Goal: Navigation & Orientation: Find specific page/section

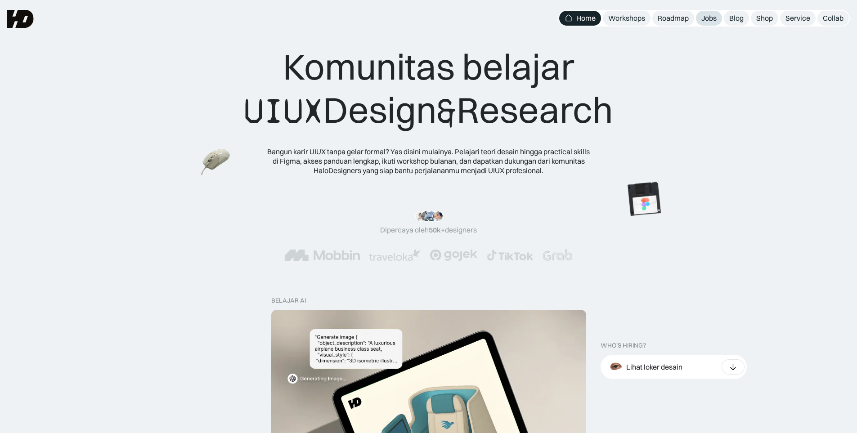
click at [703, 21] on div "Jobs" at bounding box center [708, 17] width 15 height 9
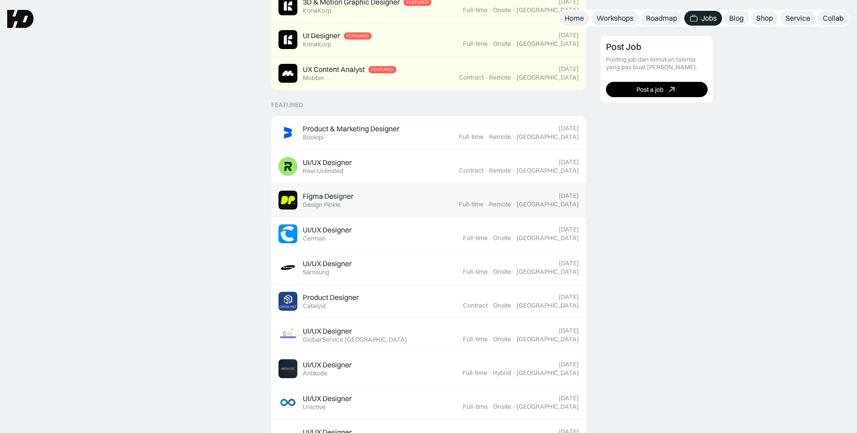
scroll to position [315, 0]
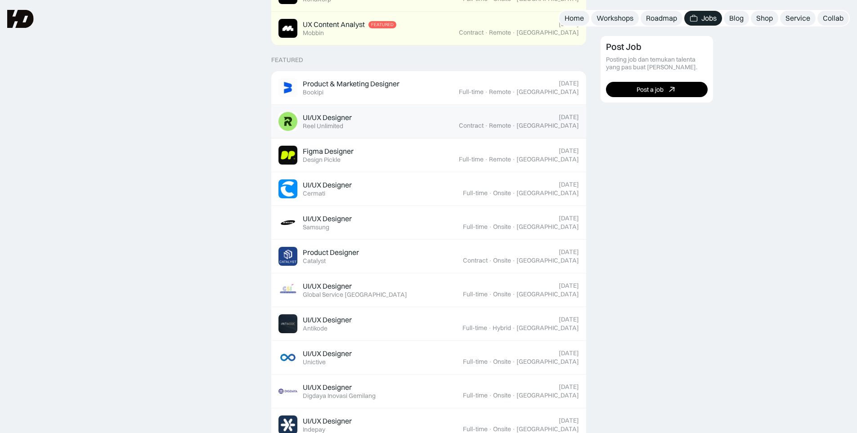
click at [426, 120] on div "UI/UX Designer Featured Reel Unlimited" at bounding box center [368, 121] width 180 height 19
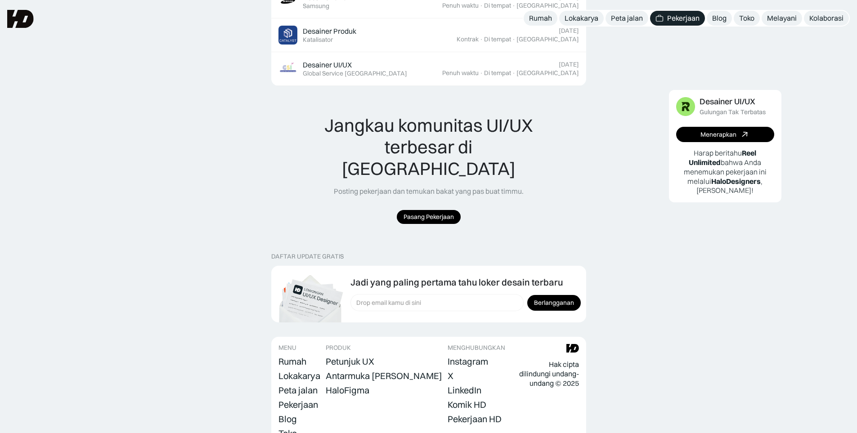
scroll to position [1137, 0]
